Goal: Information Seeking & Learning: Learn about a topic

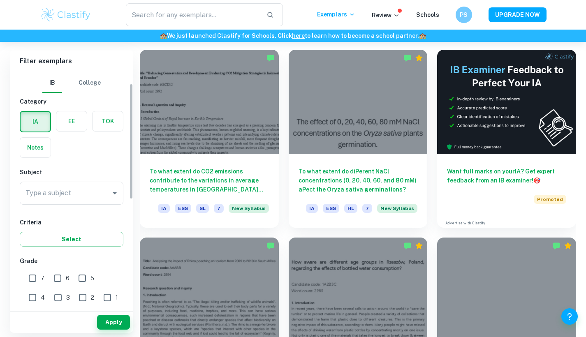
scroll to position [21, 0]
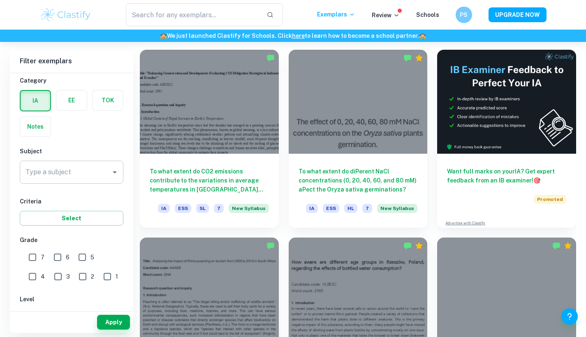
click at [59, 179] on input "Type a subject" at bounding box center [65, 172] width 84 height 16
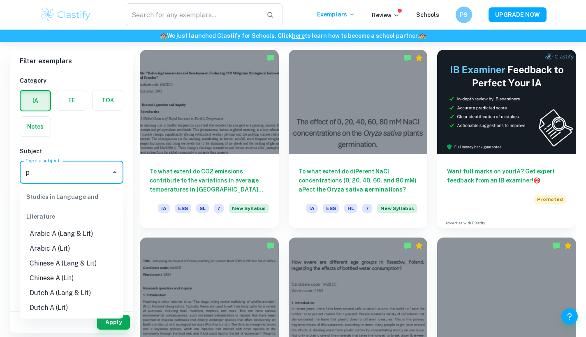
type input "ph"
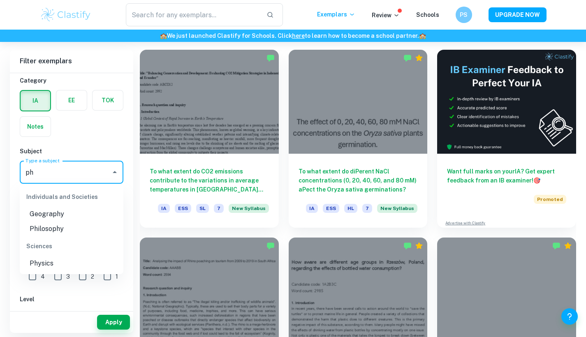
click at [51, 260] on li "Physics" at bounding box center [72, 263] width 104 height 15
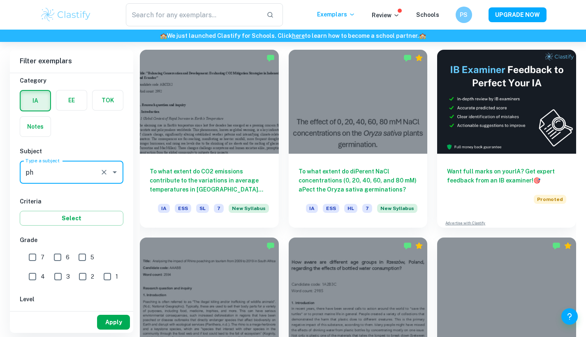
click at [108, 321] on button "Apply" at bounding box center [113, 322] width 33 height 15
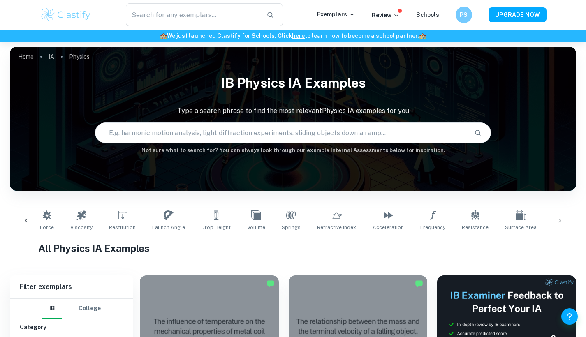
scroll to position [17, 0]
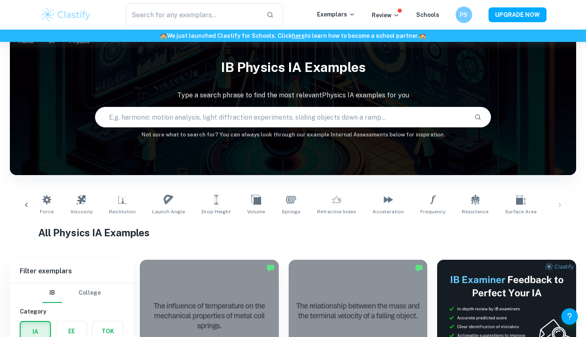
click at [236, 122] on input "text" at bounding box center [281, 117] width 372 height 23
type input "moment of inertia"
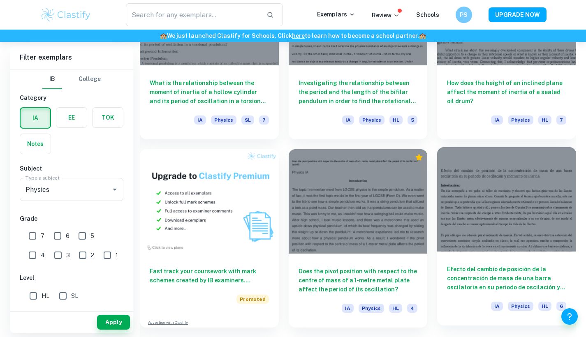
scroll to position [508, 0]
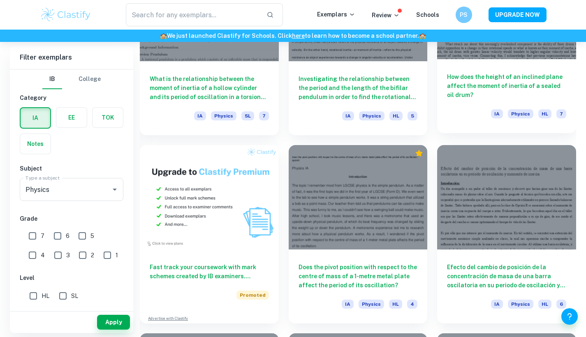
click at [503, 99] on h6 "How does the height of an inclined plane affect the moment of inertia of a seal…" at bounding box center [506, 85] width 119 height 27
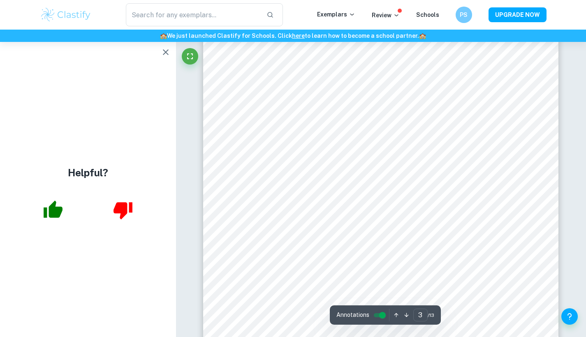
scroll to position [1166, 0]
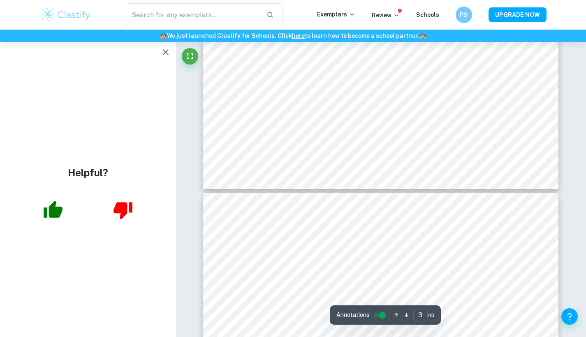
type input "4"
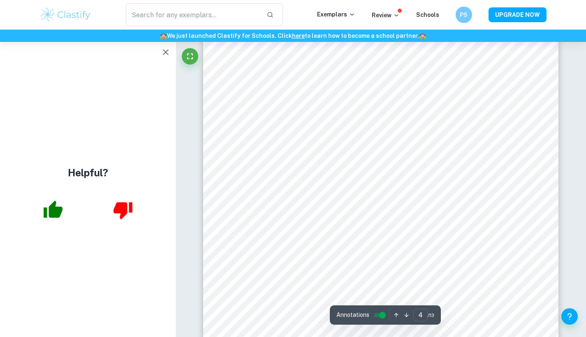
scroll to position [1649, 0]
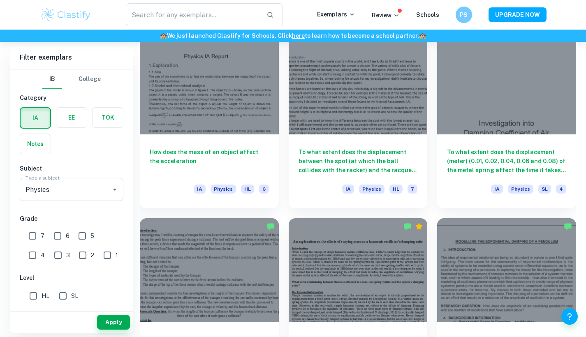
scroll to position [4004, 0]
